Goal: Information Seeking & Learning: Learn about a topic

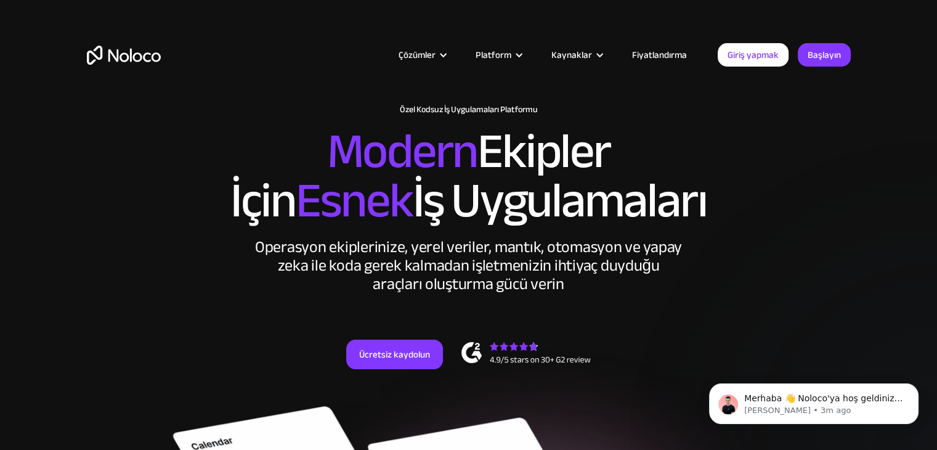
click at [662, 59] on font "Fiyatlandırma" at bounding box center [659, 54] width 55 height 17
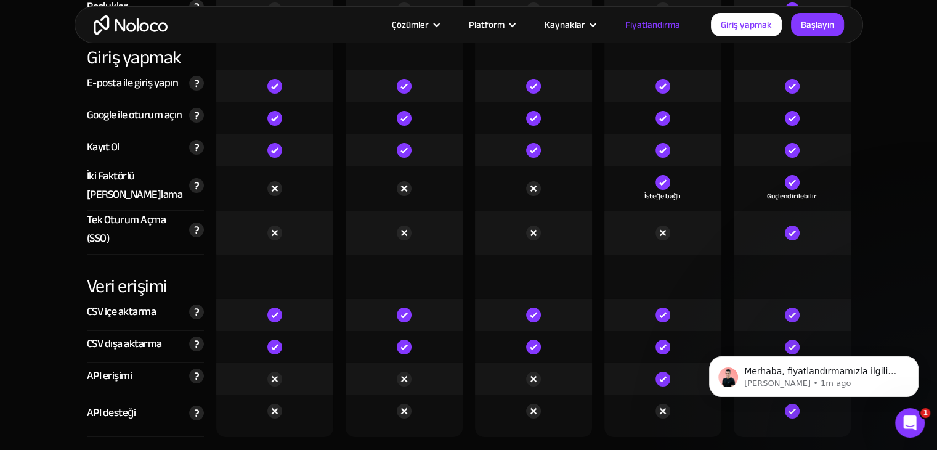
scroll to position [4224, 0]
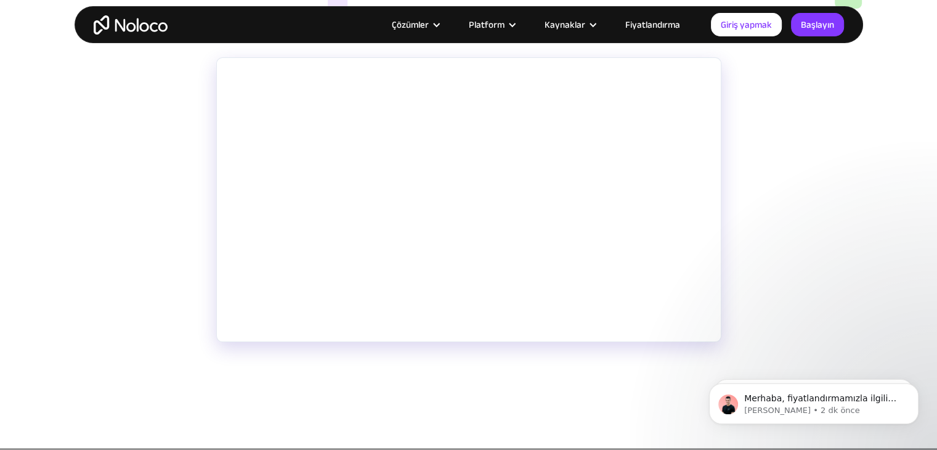
scroll to position [206, 0]
